Goal: Navigation & Orientation: Find specific page/section

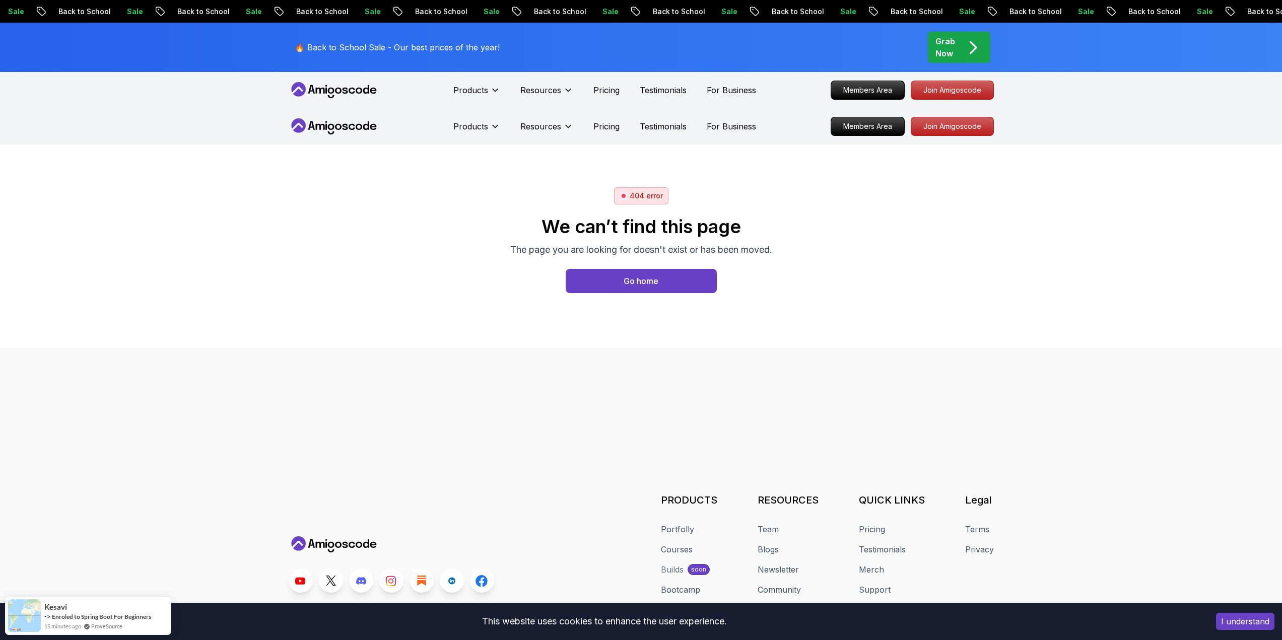
click at [327, 134] on icon at bounding box center [334, 126] width 91 height 16
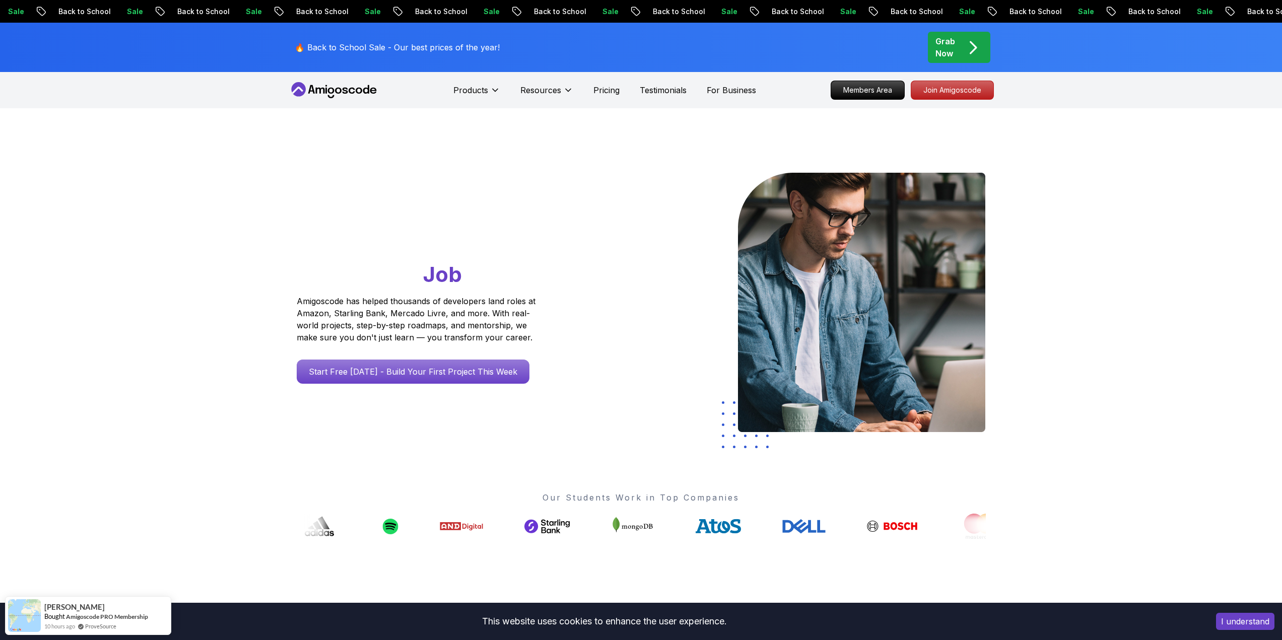
click at [1243, 617] on button "I understand" at bounding box center [1245, 621] width 58 height 17
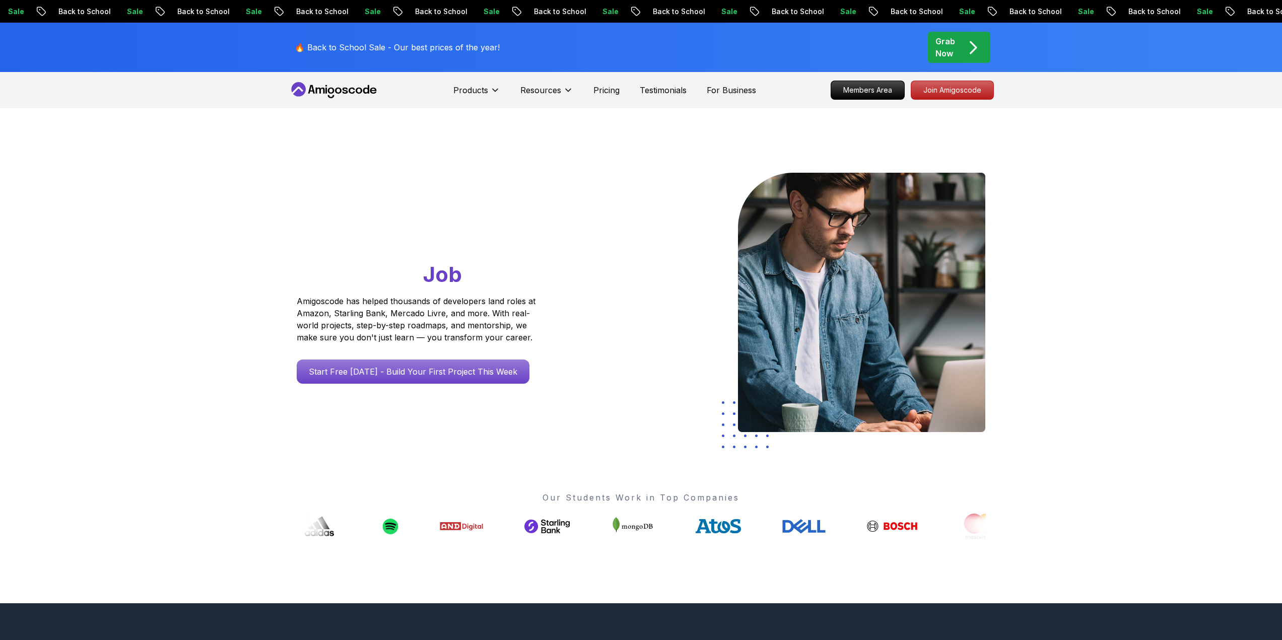
click at [866, 90] on p "Members Area" at bounding box center [866, 90] width 69 height 17
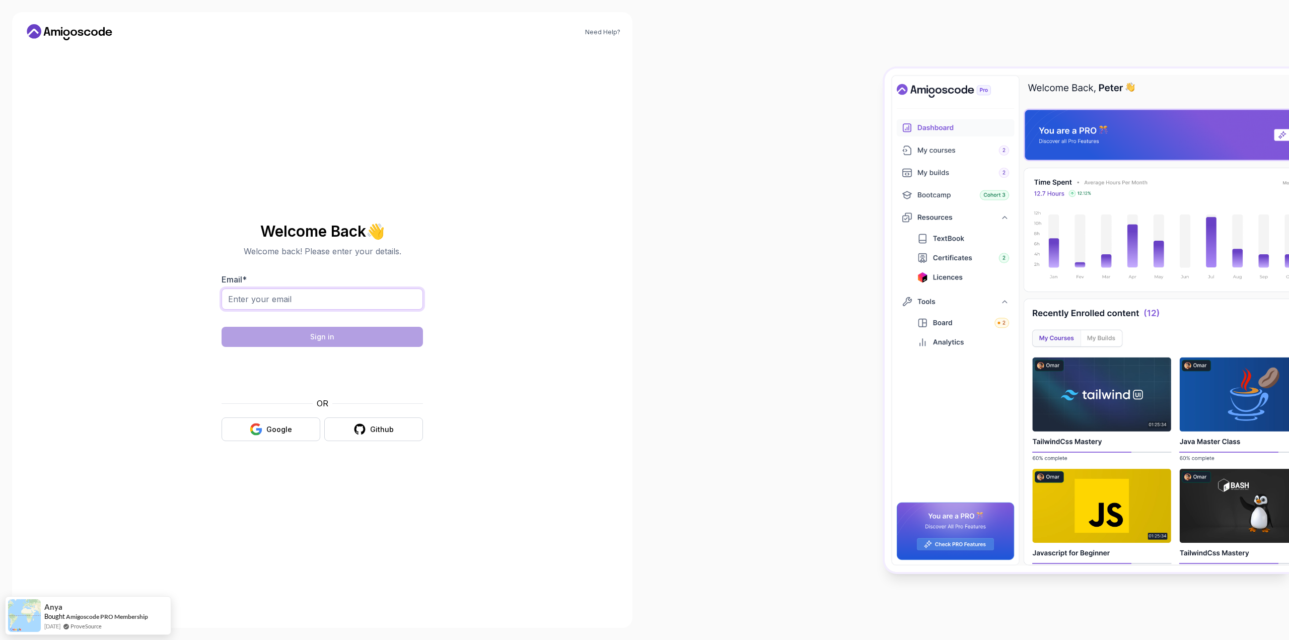
click at [301, 294] on input "Email *" at bounding box center [322, 299] width 201 height 21
click at [265, 425] on button "Google" at bounding box center [271, 430] width 99 height 24
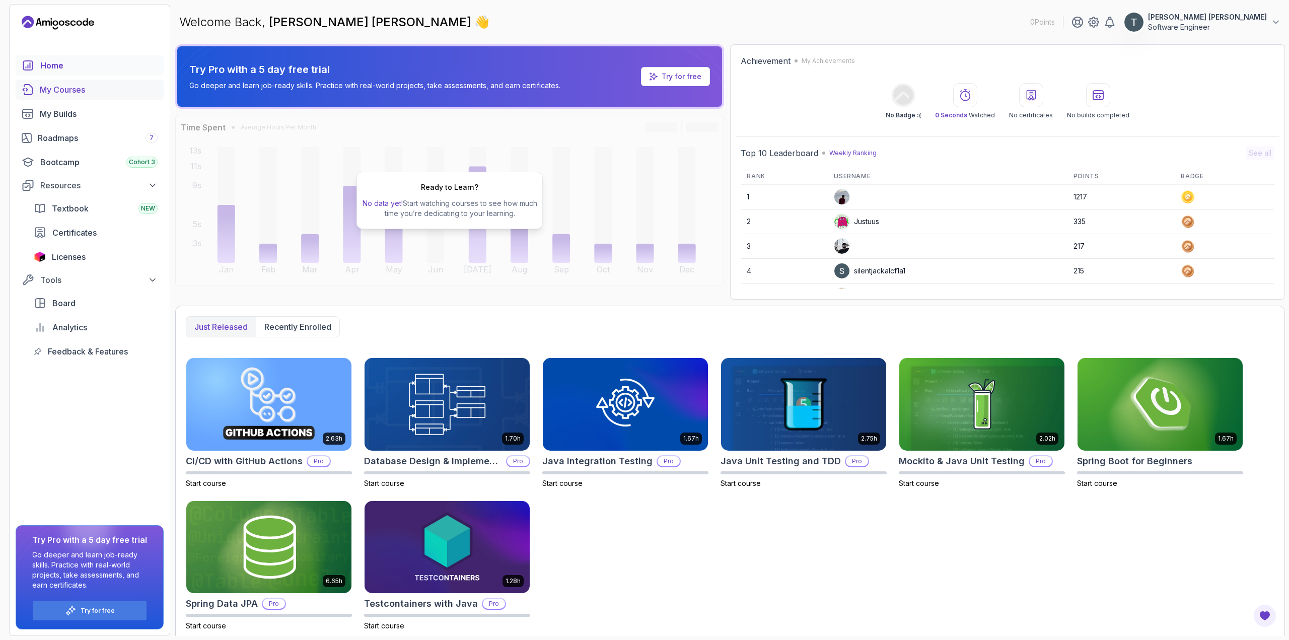
click at [62, 91] on div "My Courses" at bounding box center [99, 90] width 118 height 12
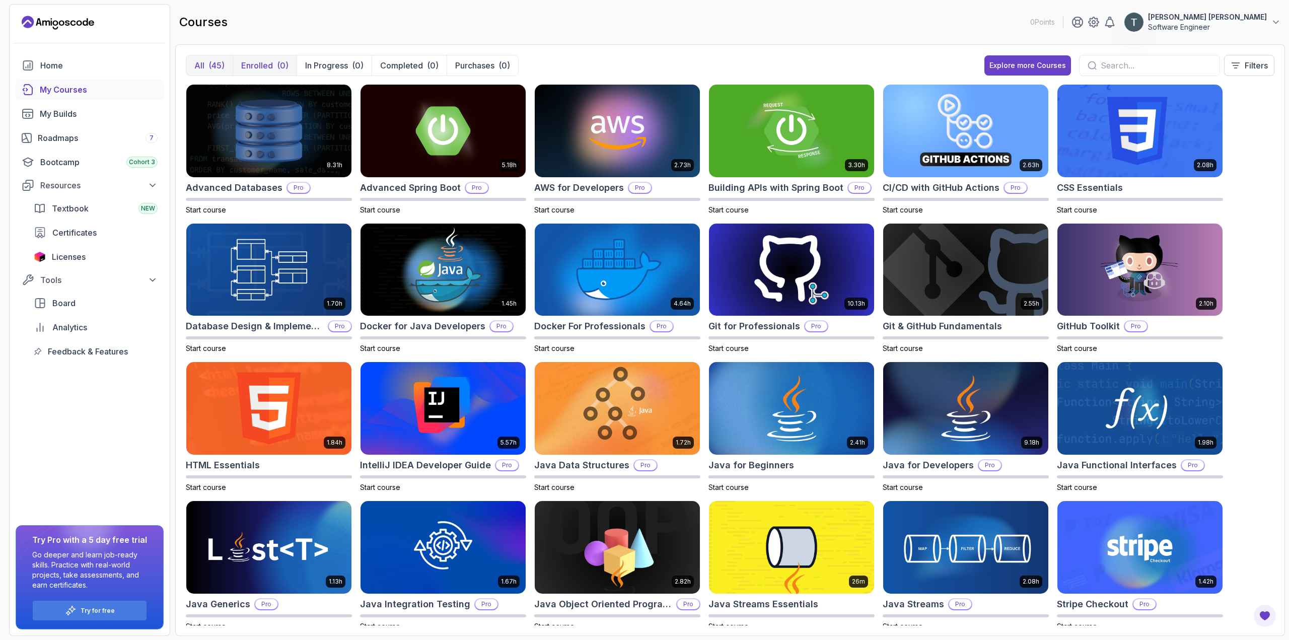
click at [261, 66] on p "Enrolled" at bounding box center [257, 65] width 32 height 12
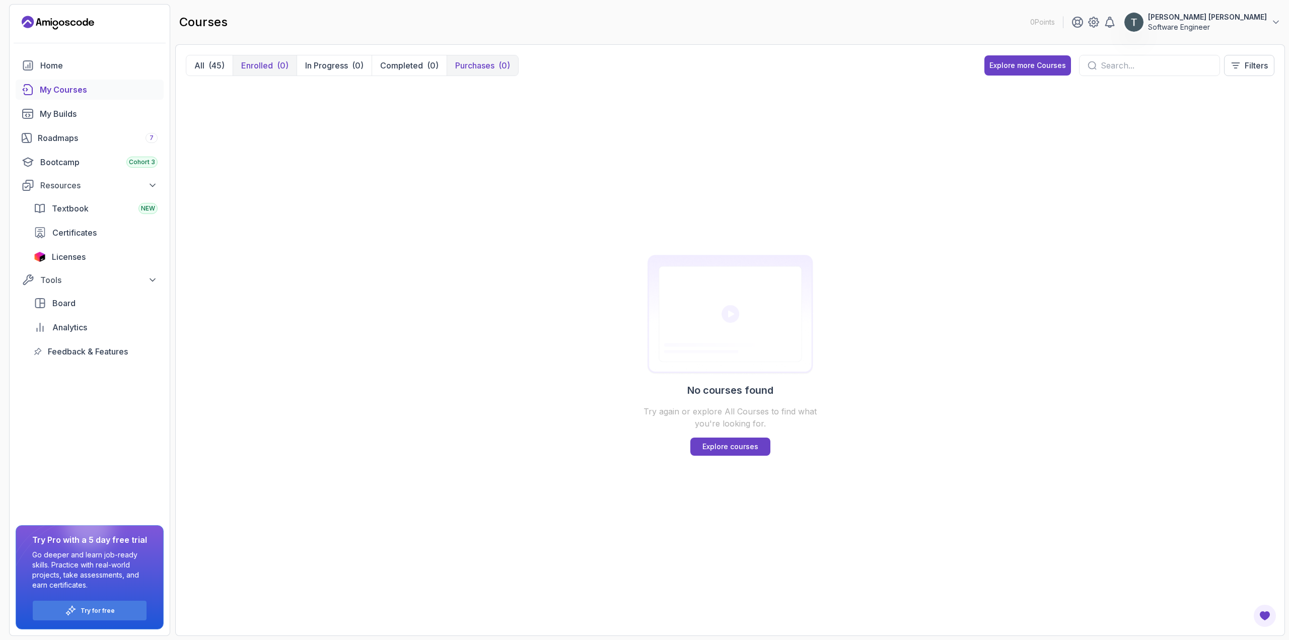
click at [484, 65] on p "Purchases" at bounding box center [474, 65] width 39 height 12
click at [218, 67] on div "(45)" at bounding box center [216, 65] width 16 height 12
click at [52, 10] on div "0 Points [PERSON_NAME] [PERSON_NAME] Software Engineer Home My Courses My Build…" at bounding box center [89, 320] width 161 height 632
click at [61, 22] on icon "Landing page" at bounding box center [58, 23] width 73 height 16
